Goal: Information Seeking & Learning: Learn about a topic

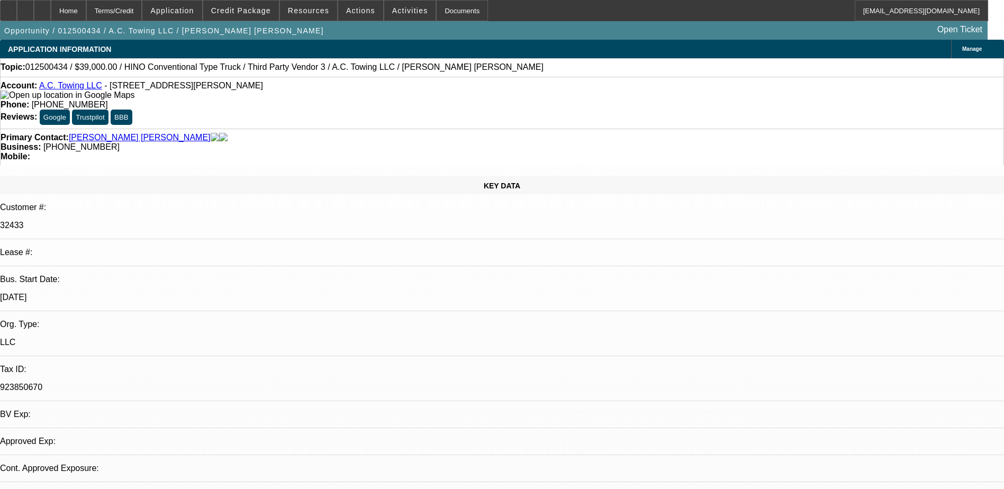
select select "0"
select select "2"
select select "0"
select select "2"
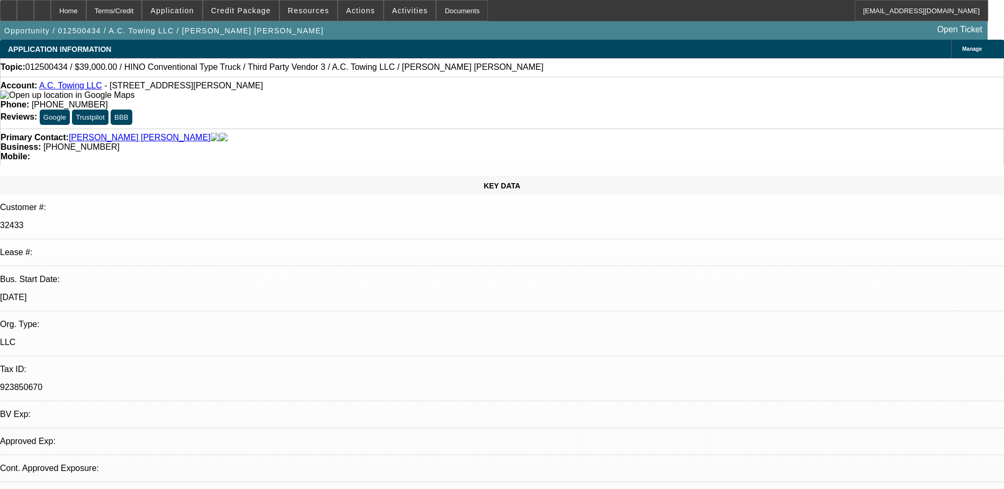
select select "0"
select select "2"
select select "0"
select select "2"
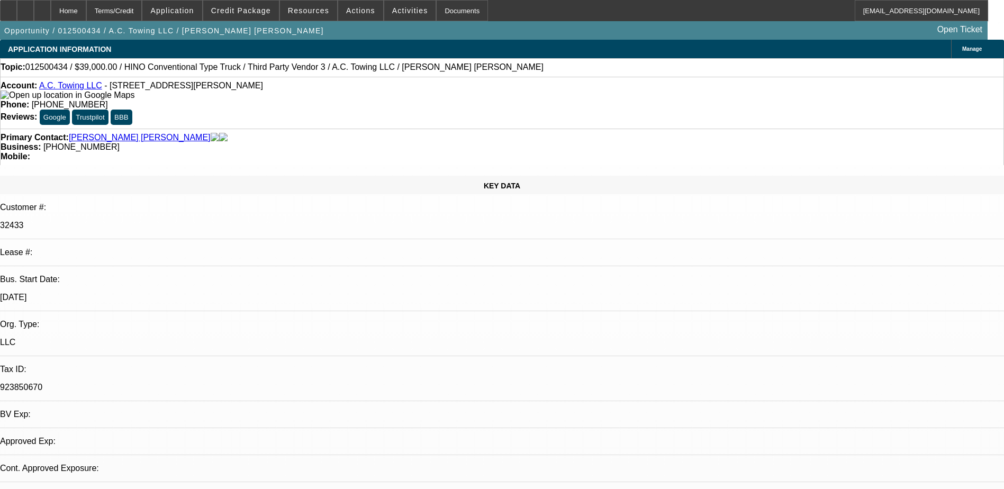
select select "0"
select select "1"
select select "2"
select select "6"
select select "1"
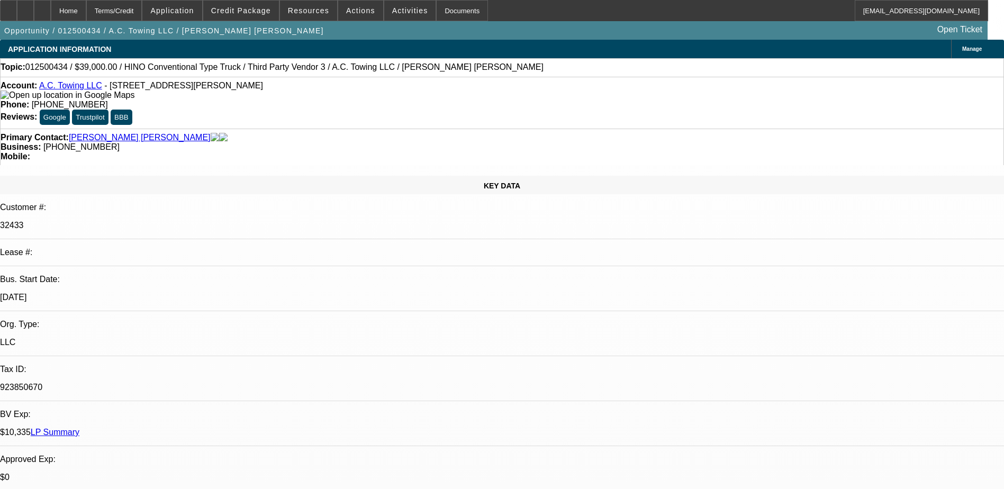
select select "2"
select select "6"
select select "1"
select select "2"
select select "6"
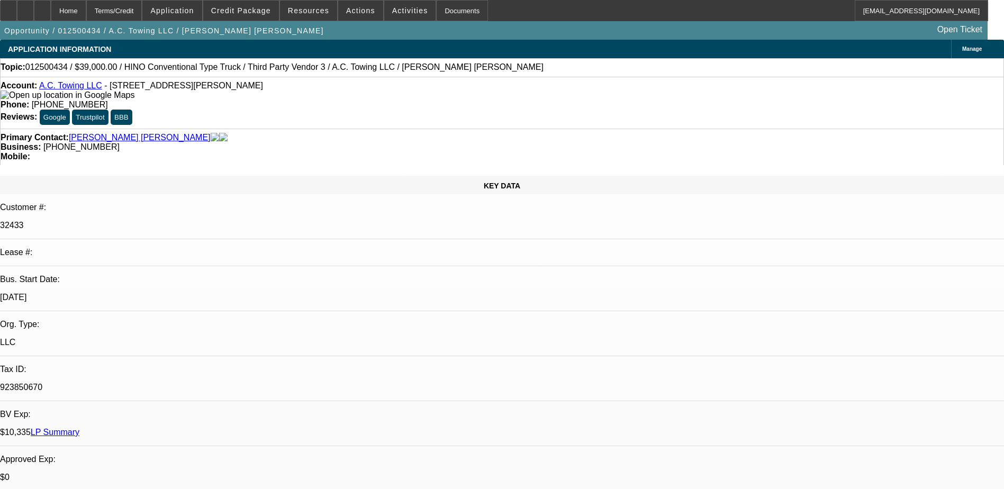
select select "1"
select select "2"
select select "6"
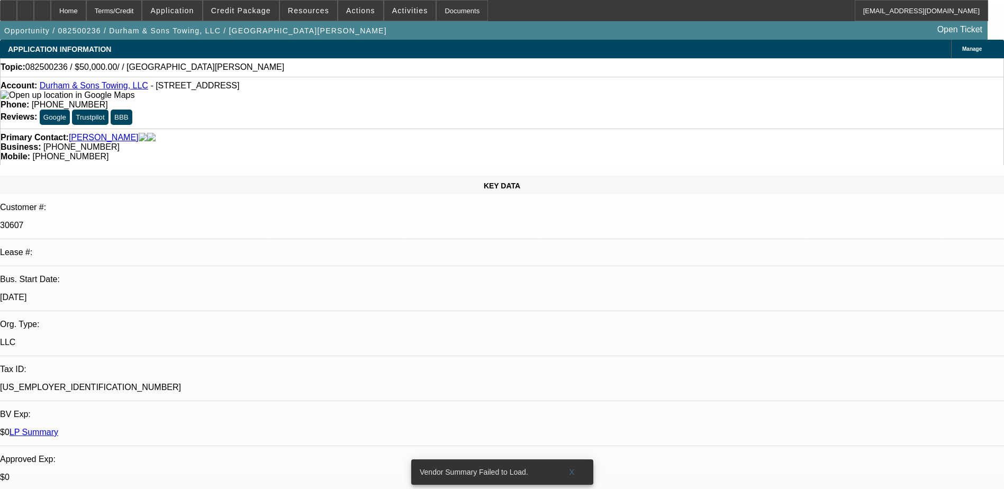
select select "0"
select select "2"
select select "0.1"
select select "1"
select select "2"
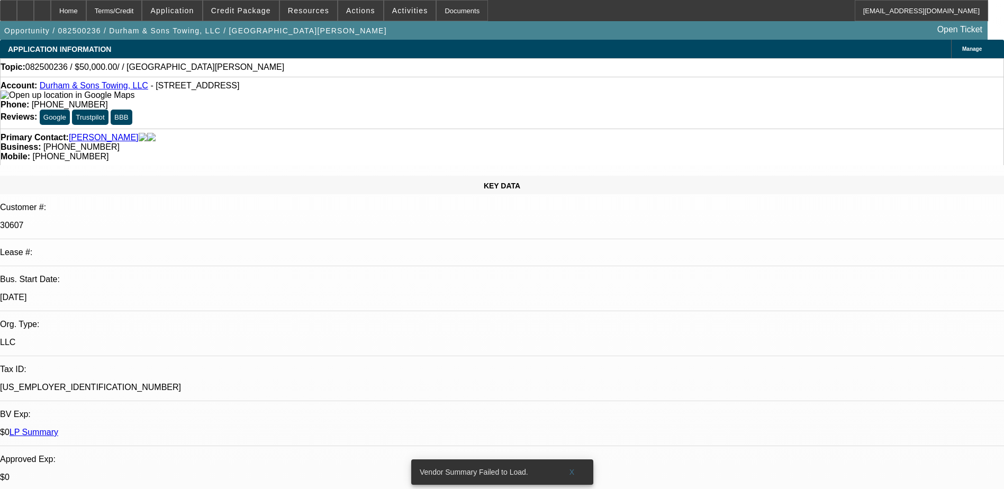
select select "4"
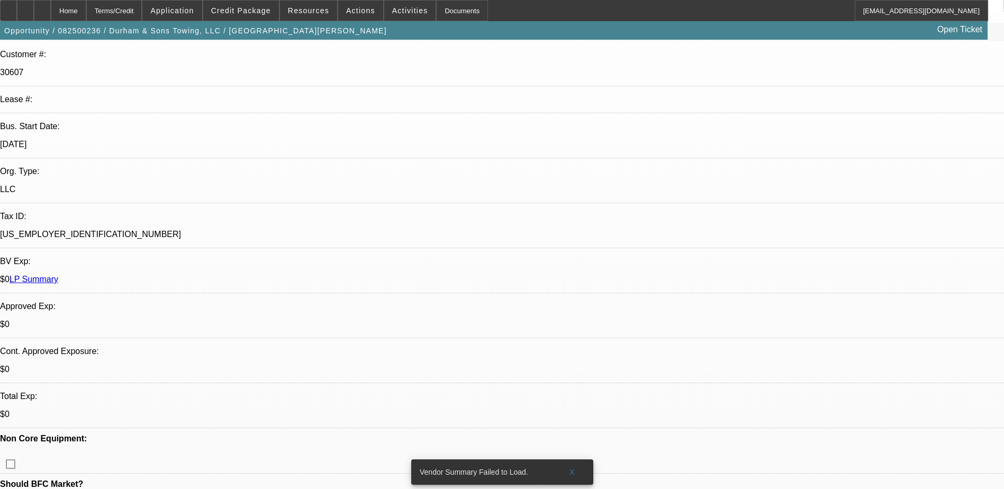
scroll to position [159, 0]
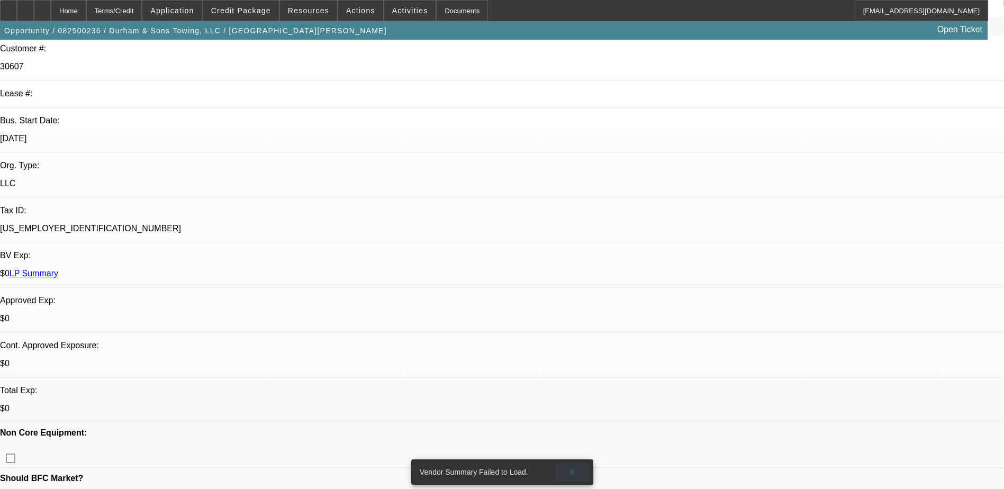
click at [575, 463] on span at bounding box center [572, 472] width 34 height 25
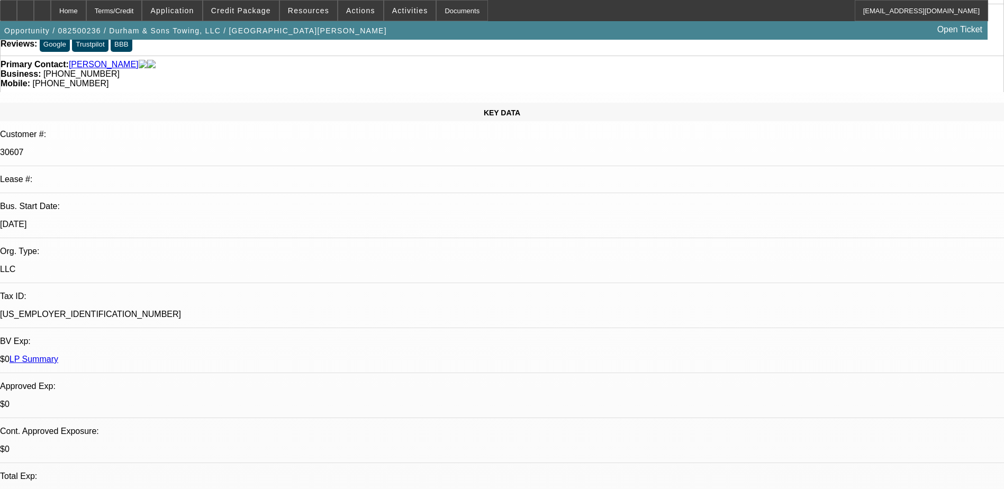
scroll to position [0, 0]
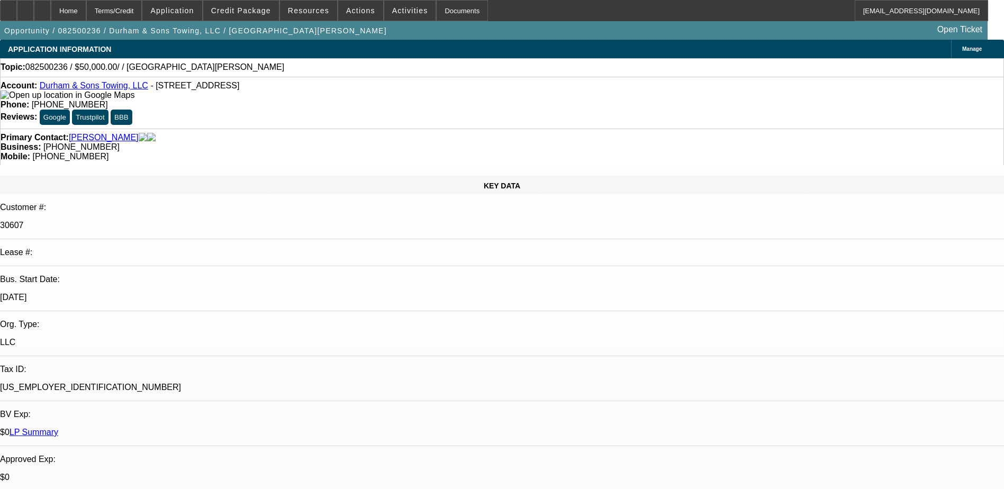
click at [88, 88] on link "Durham & Sons Towing, LLC" at bounding box center [94, 85] width 109 height 9
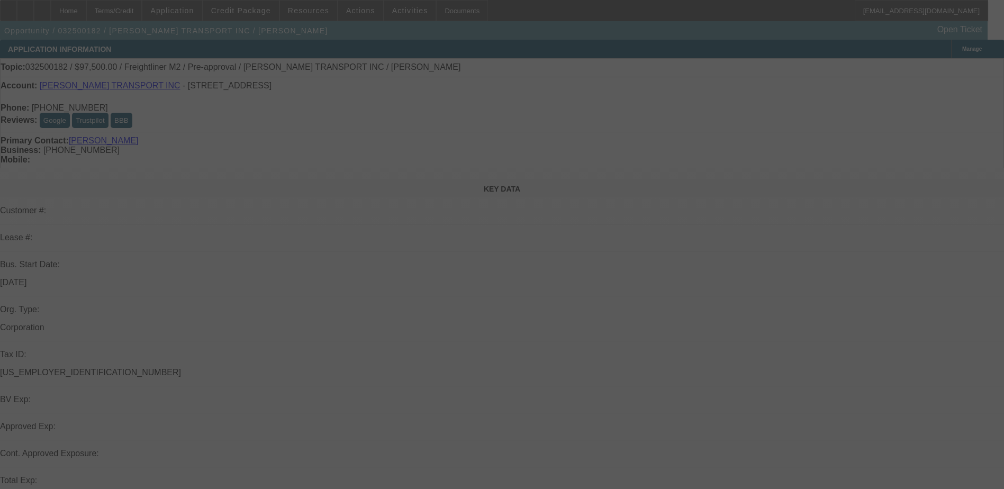
select select "0"
select select "0.1"
select select "0"
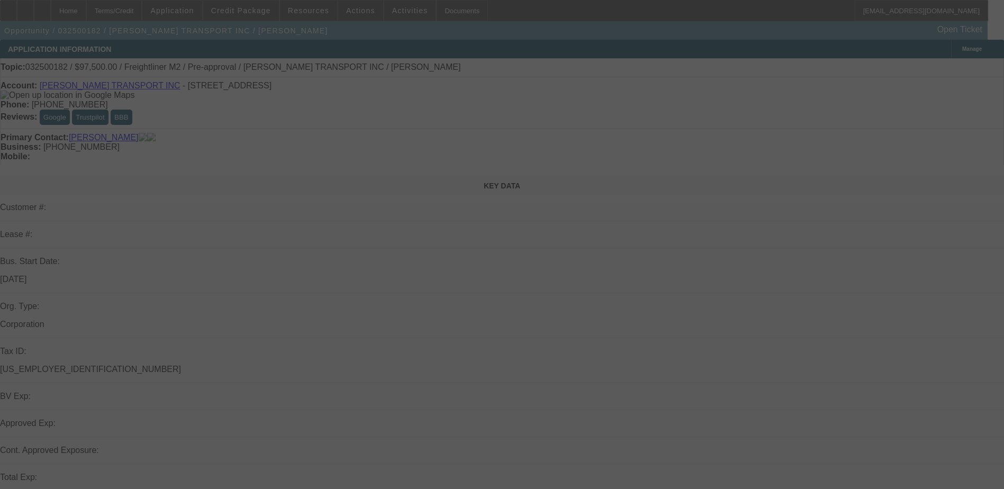
select select "0.1"
select select "0"
select select "0.1"
select select "0"
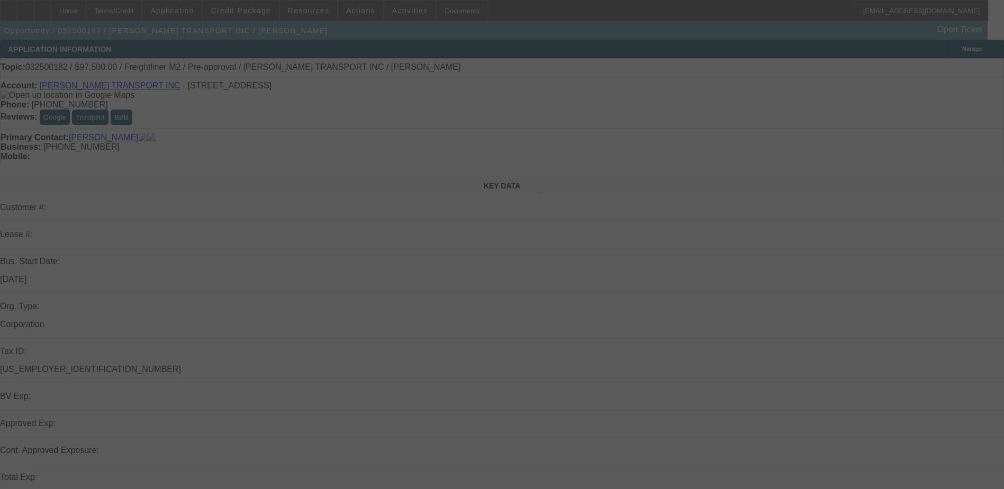
select select "0"
select select "0.1"
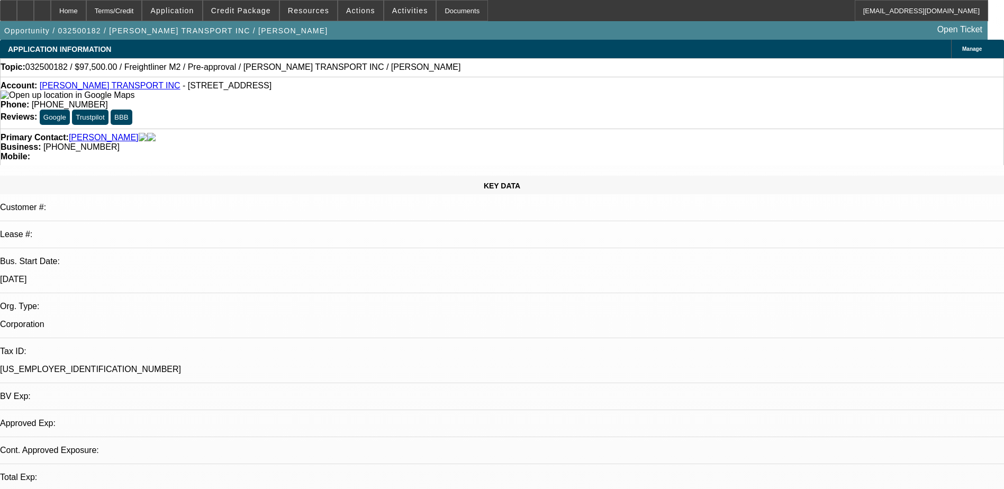
select select "1"
select select "4"
select select "1"
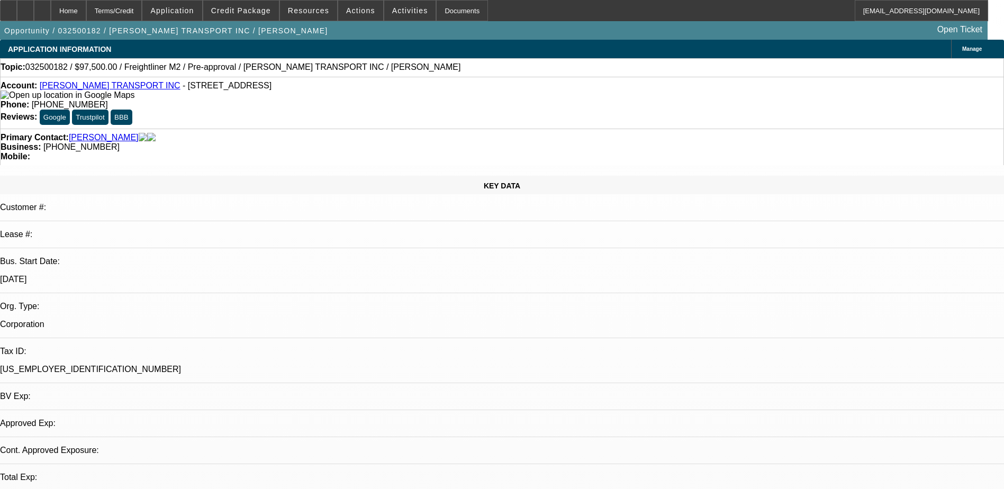
select select "4"
select select "1"
select select "4"
select select "1"
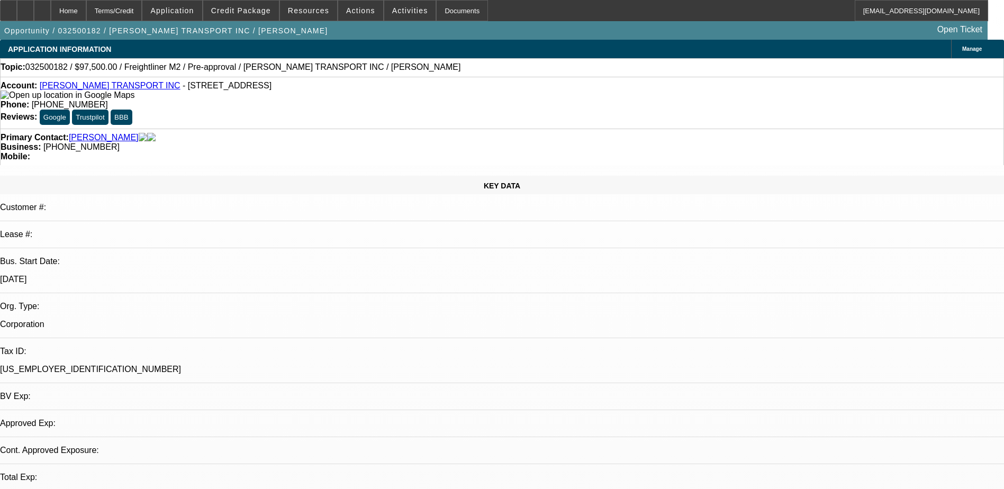
select select "1"
select select "4"
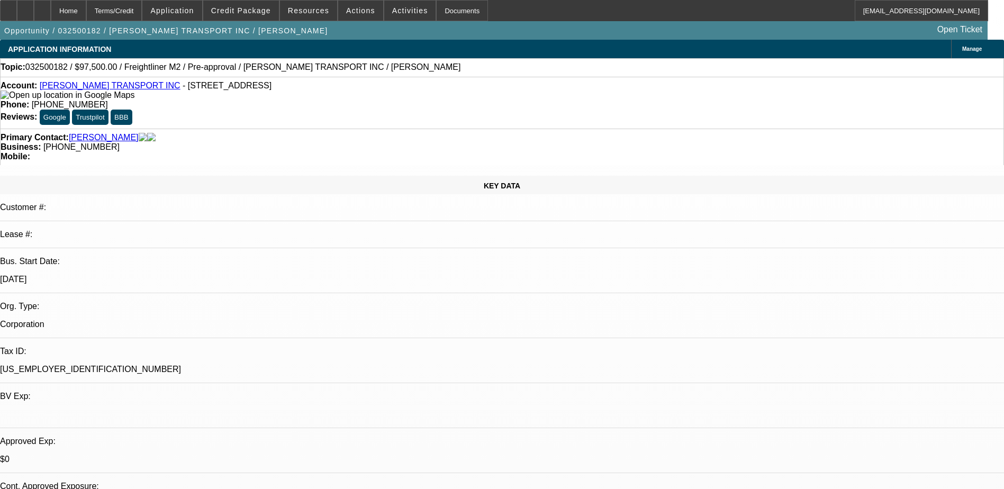
click at [98, 89] on link "[PERSON_NAME] TRANSPORT INC" at bounding box center [110, 85] width 141 height 9
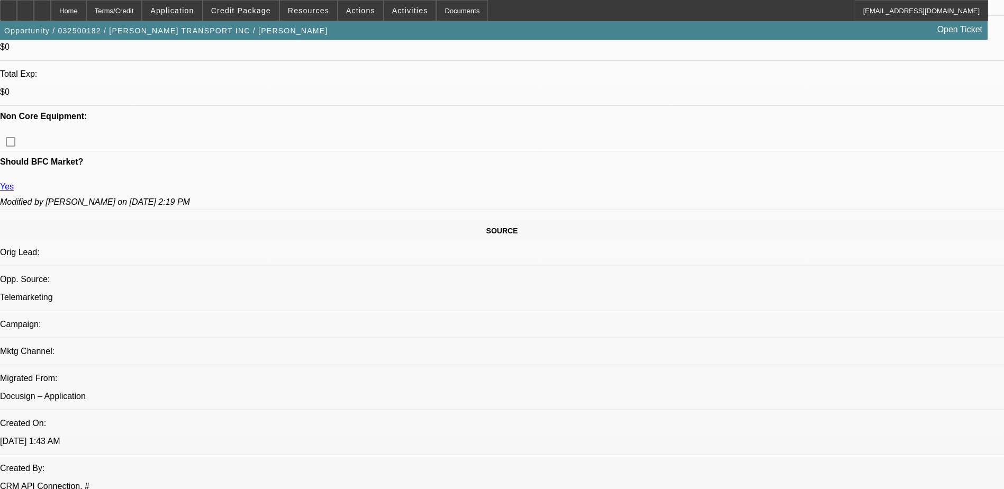
scroll to position [635, 0]
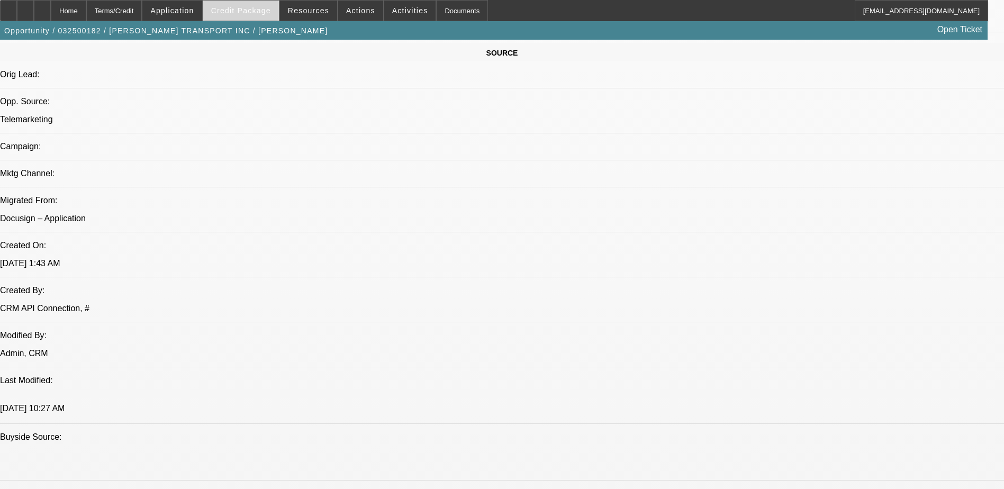
click at [247, 7] on span "Credit Package" at bounding box center [241, 10] width 60 height 8
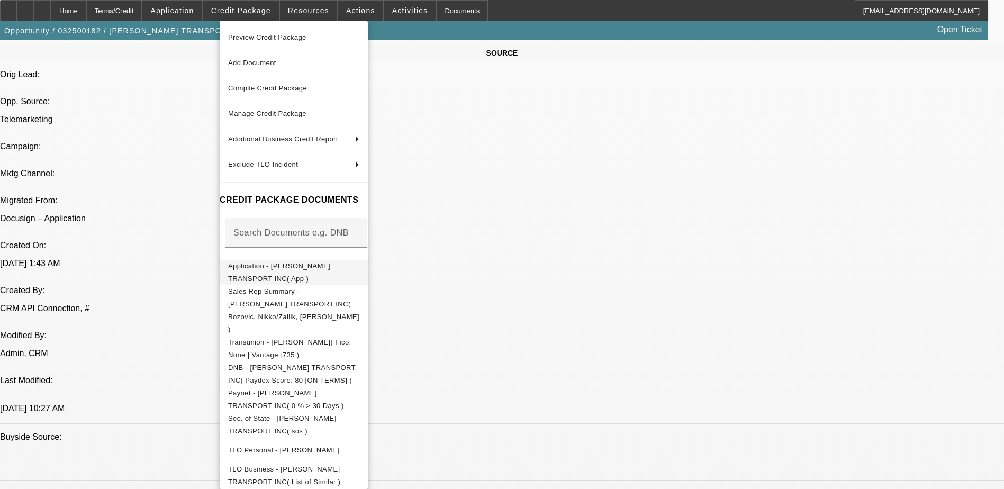
scroll to position [67, 0]
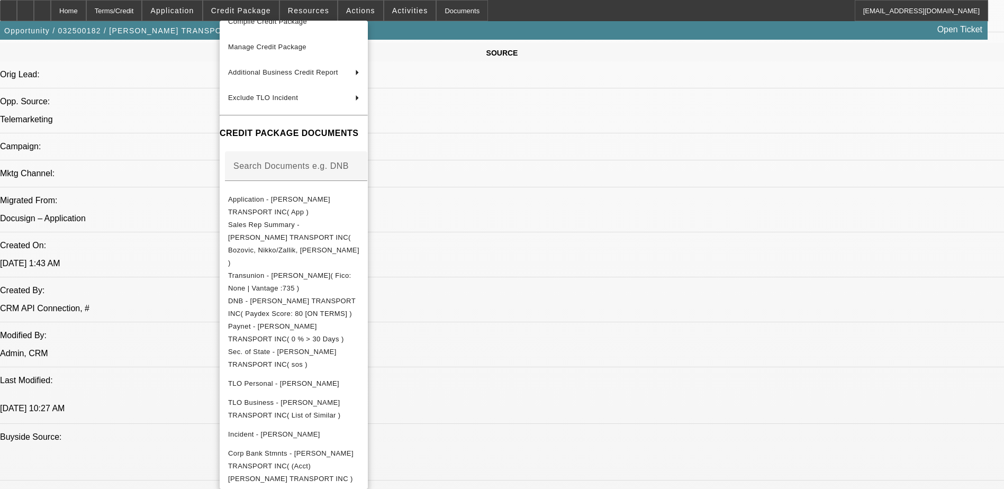
click at [581, 51] on div at bounding box center [502, 244] width 1004 height 489
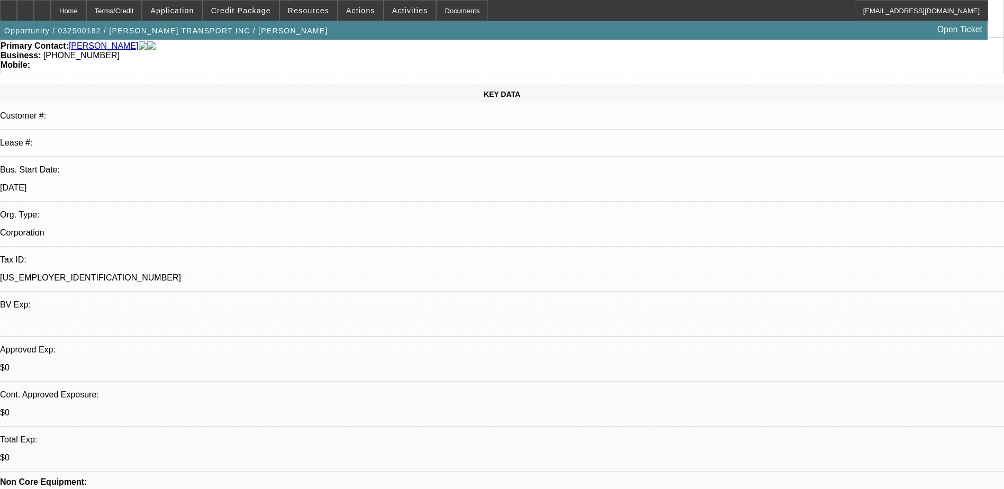
scroll to position [0, 0]
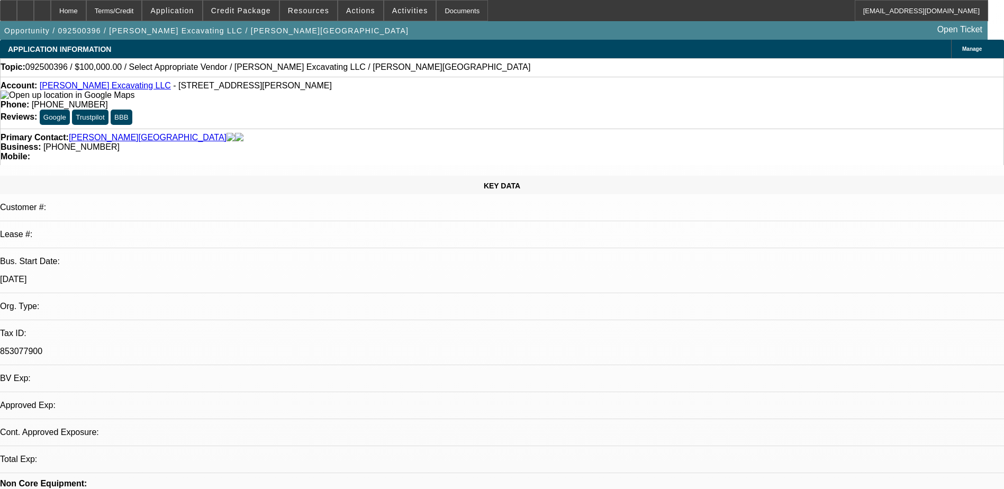
select select "0"
select select "2"
select select "0.1"
select select "4"
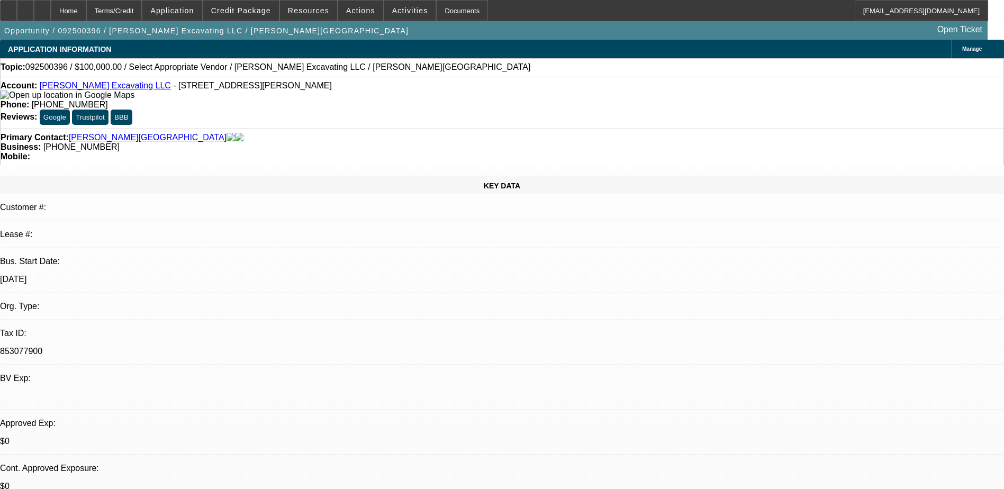
click at [251, 100] on div "Account: Staebler Excavating LLC - 2483 Zeeb Rd Ste 9, Dexter, MI 48130" at bounding box center [502, 90] width 1003 height 19
click at [97, 88] on link "Staebler Excavating LLC" at bounding box center [105, 85] width 131 height 9
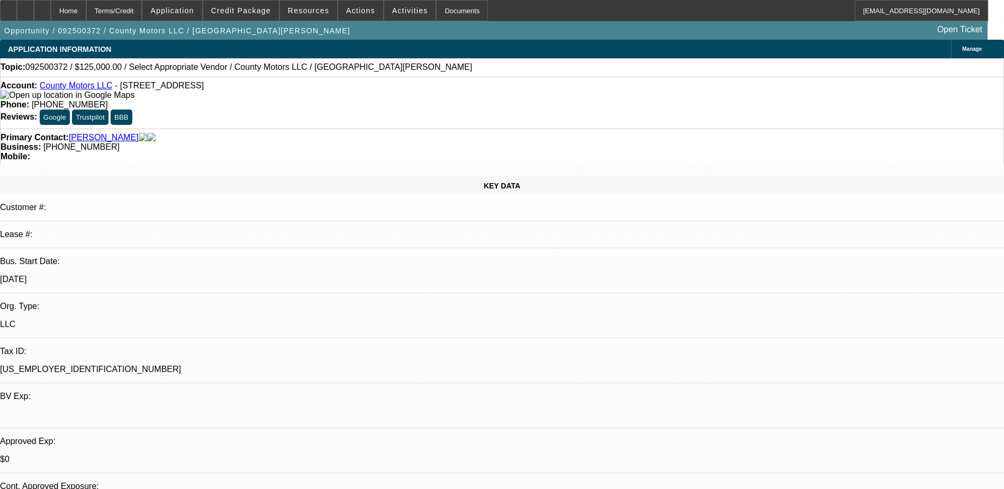
select select "0"
select select "2"
select select "0.1"
select select "4"
